Goal: Task Accomplishment & Management: Use online tool/utility

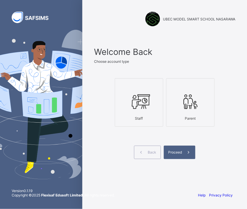
click at [143, 101] on icon at bounding box center [139, 101] width 20 height 17
click at [179, 150] on span "Proceed" at bounding box center [175, 152] width 14 height 4
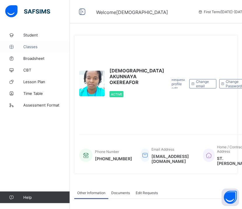
click at [32, 48] on span "Classes" at bounding box center [46, 46] width 47 height 5
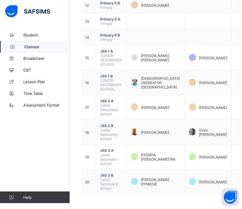
scroll to position [292, 0]
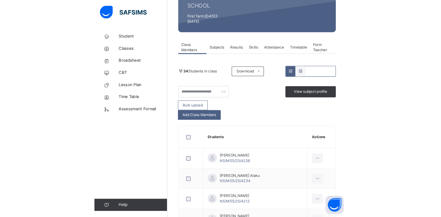
scroll to position [87, 0]
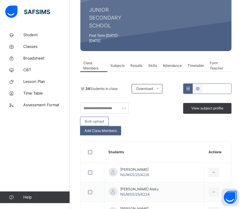
click at [174, 63] on span "Attendance" at bounding box center [172, 65] width 19 height 5
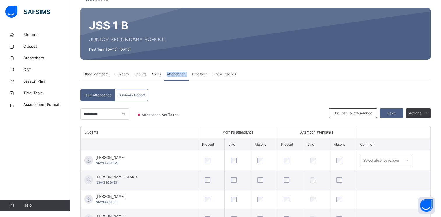
scroll to position [0, 0]
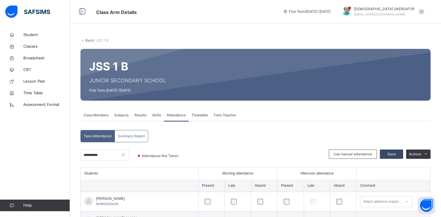
click at [246, 154] on span "Save" at bounding box center [391, 154] width 15 height 5
click at [224, 115] on span "Form Teacher" at bounding box center [225, 115] width 22 height 5
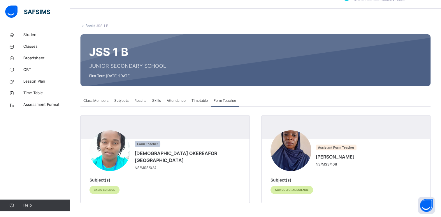
scroll to position [15, 0]
